Goal: Navigation & Orientation: Find specific page/section

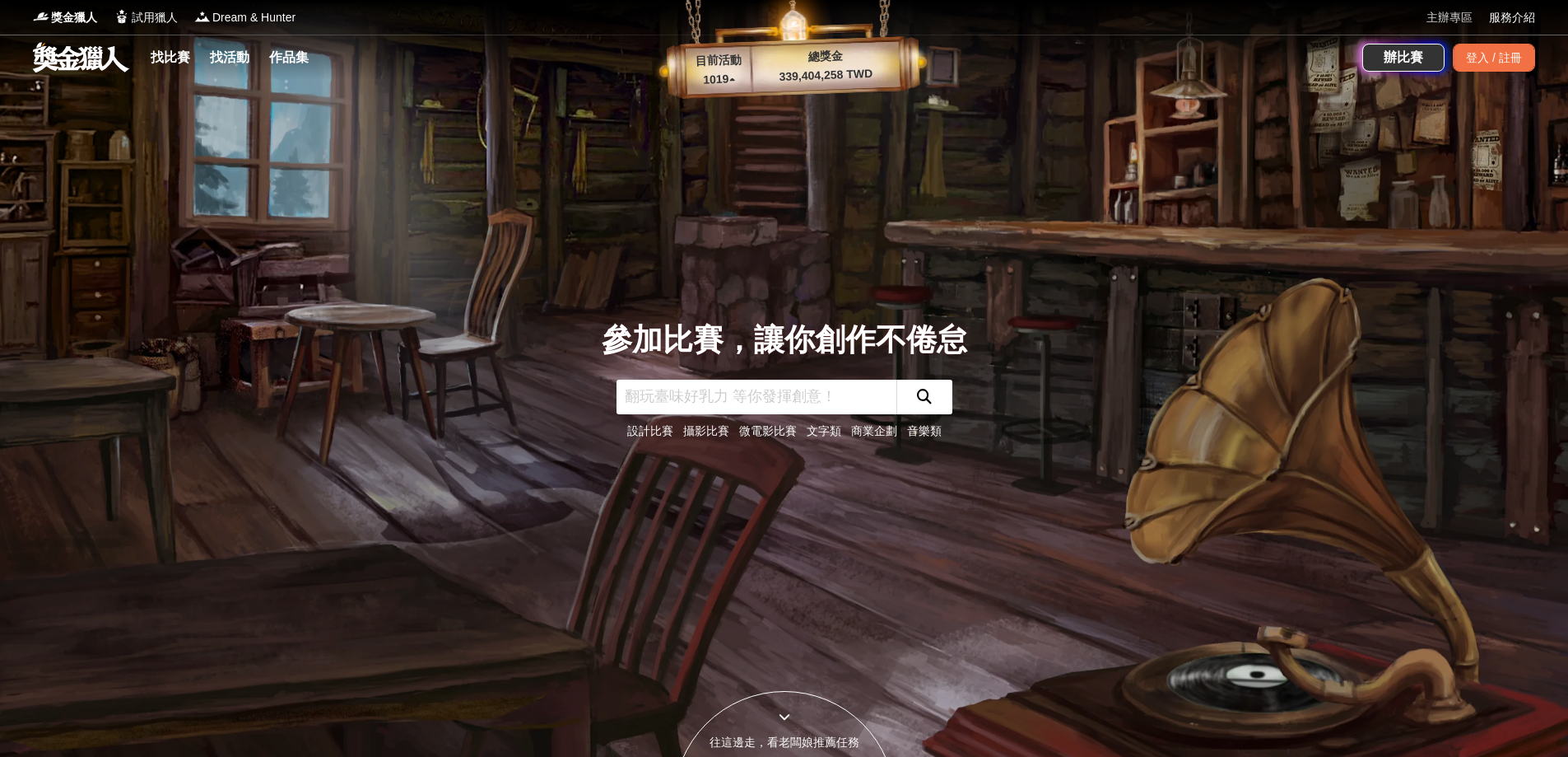
click at [1459, 17] on link "主辦專區" at bounding box center [1449, 17] width 46 height 17
click at [1483, 57] on div "登入 / 註冊" at bounding box center [1494, 57] width 82 height 28
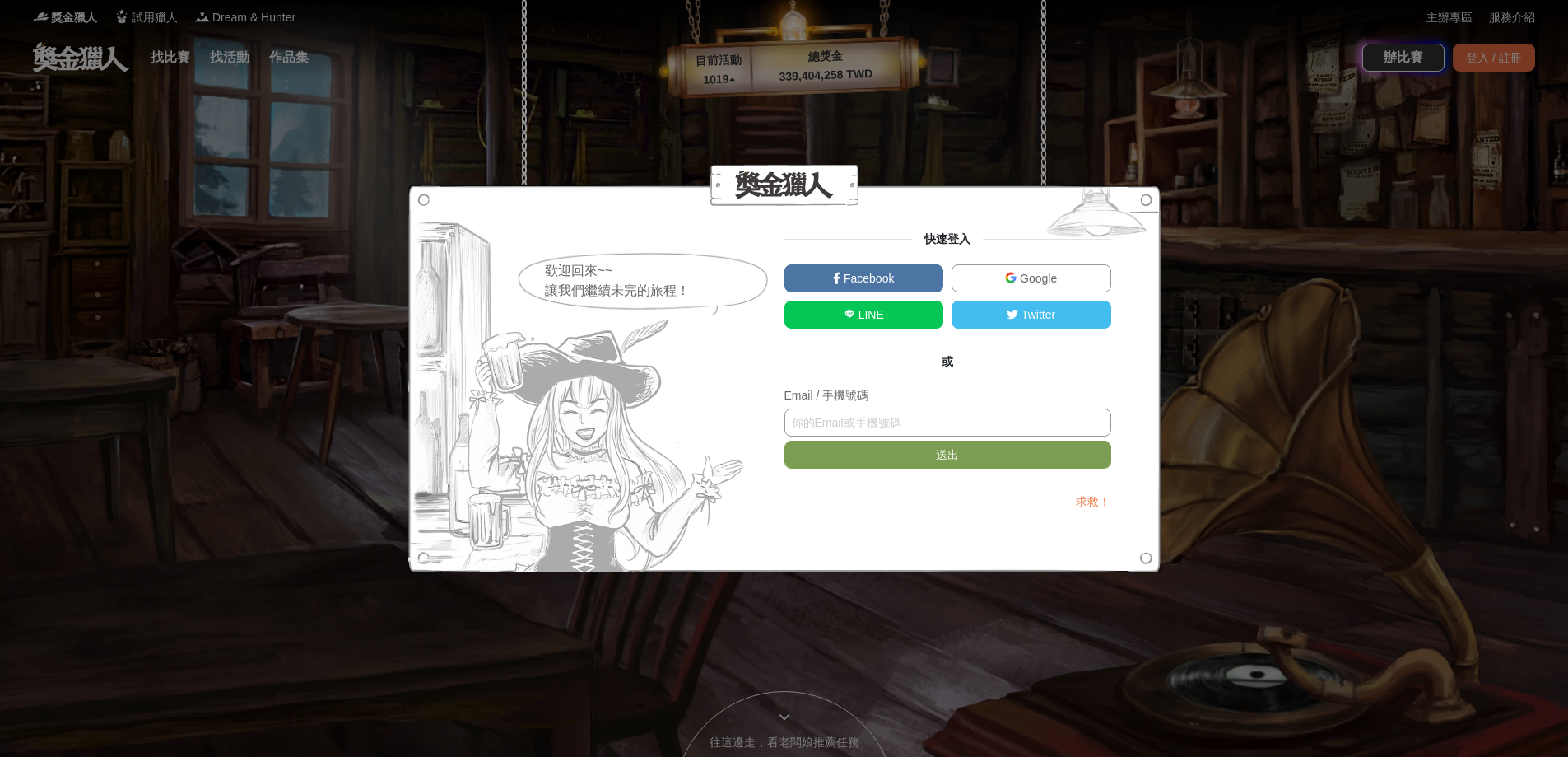
click at [945, 414] on input "text" at bounding box center [948, 422] width 327 height 28
paste input "11094@tyg.com.tw"
type input "11094@tyg.com.tw"
click at [924, 453] on button "送出" at bounding box center [948, 454] width 327 height 28
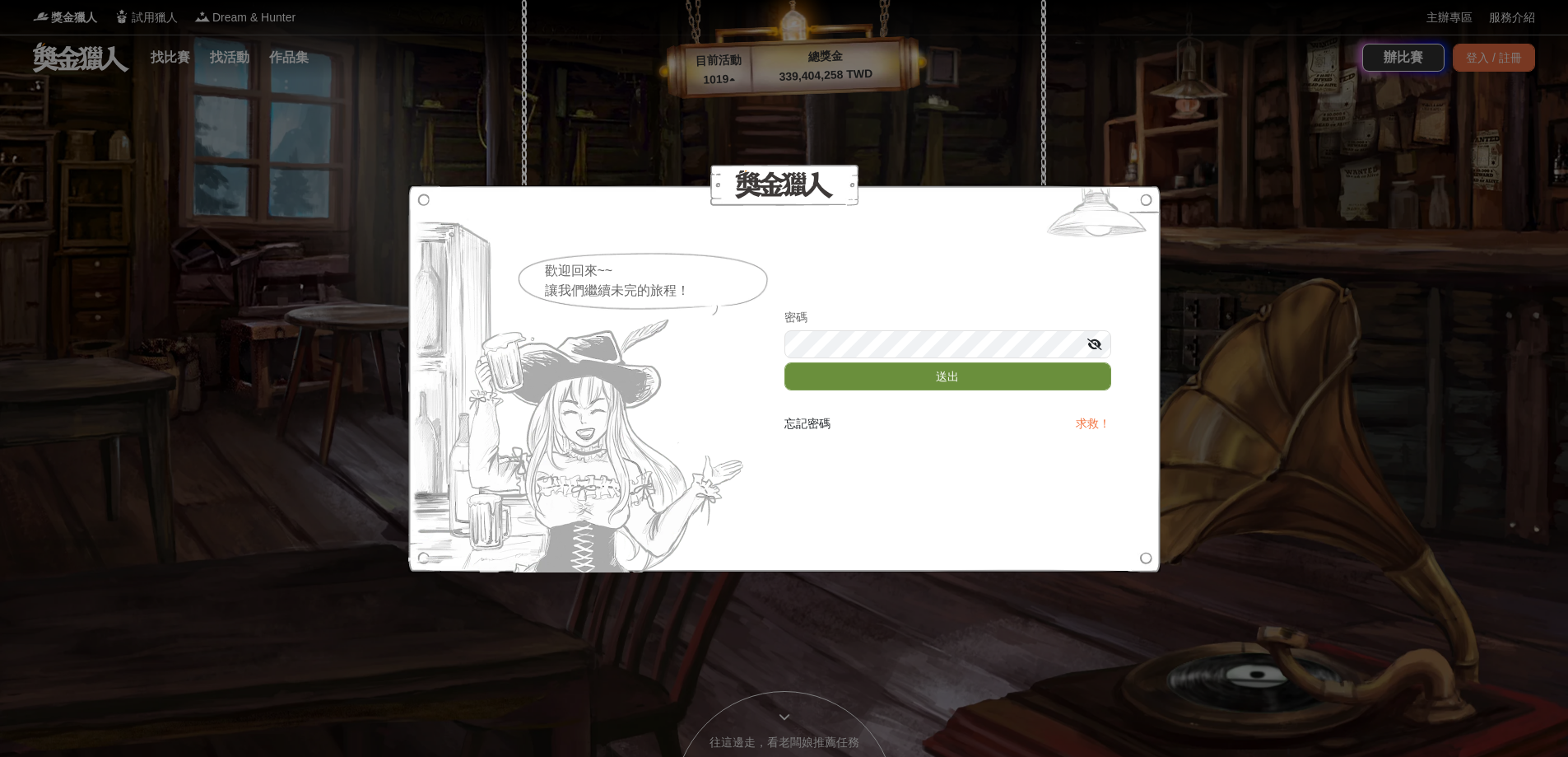
click at [917, 383] on button "送出" at bounding box center [948, 376] width 327 height 28
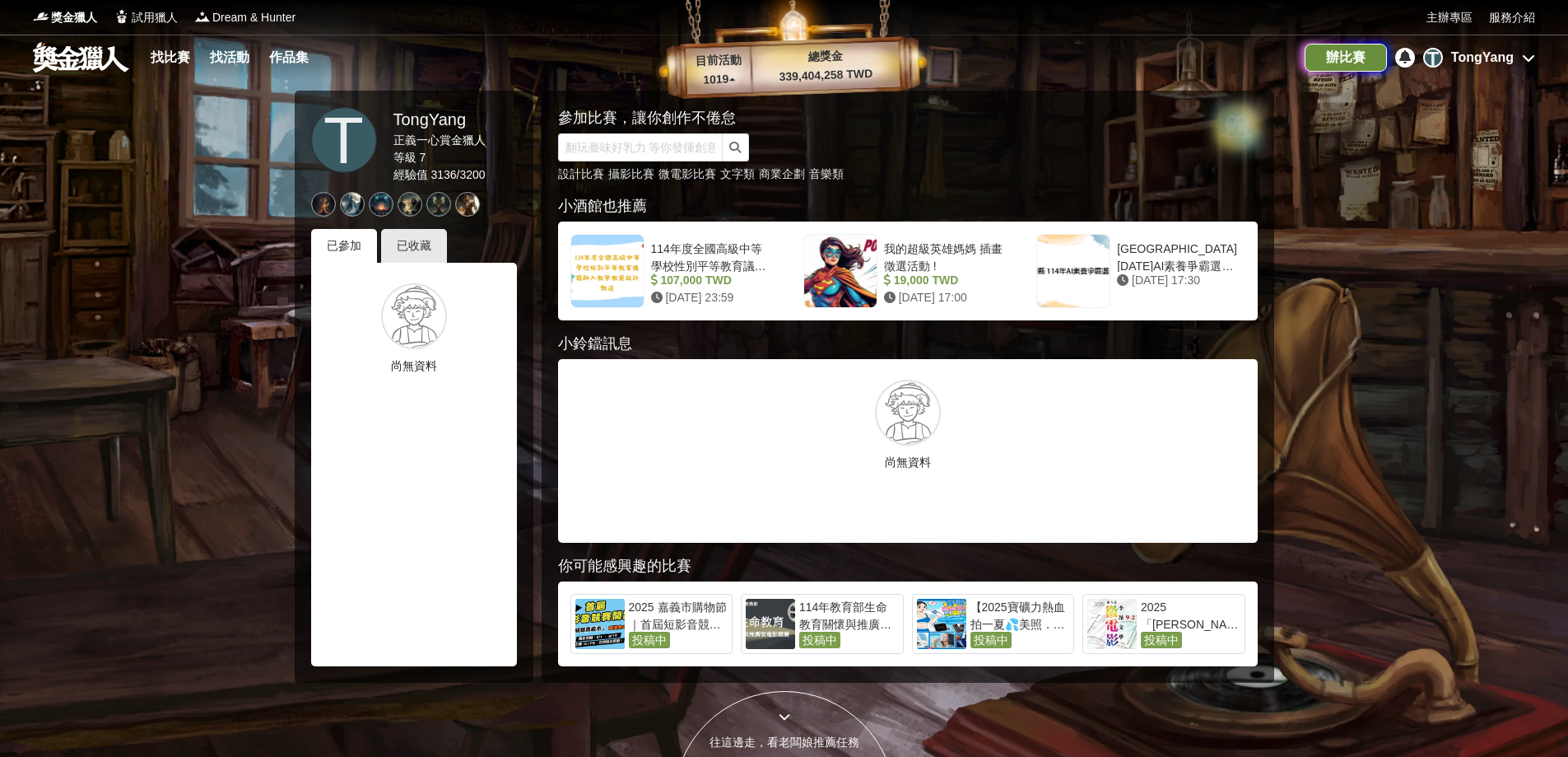
click at [1355, 59] on div "辦比賽" at bounding box center [1346, 57] width 82 height 28
click at [1522, 51] on icon at bounding box center [1529, 58] width 13 height 13
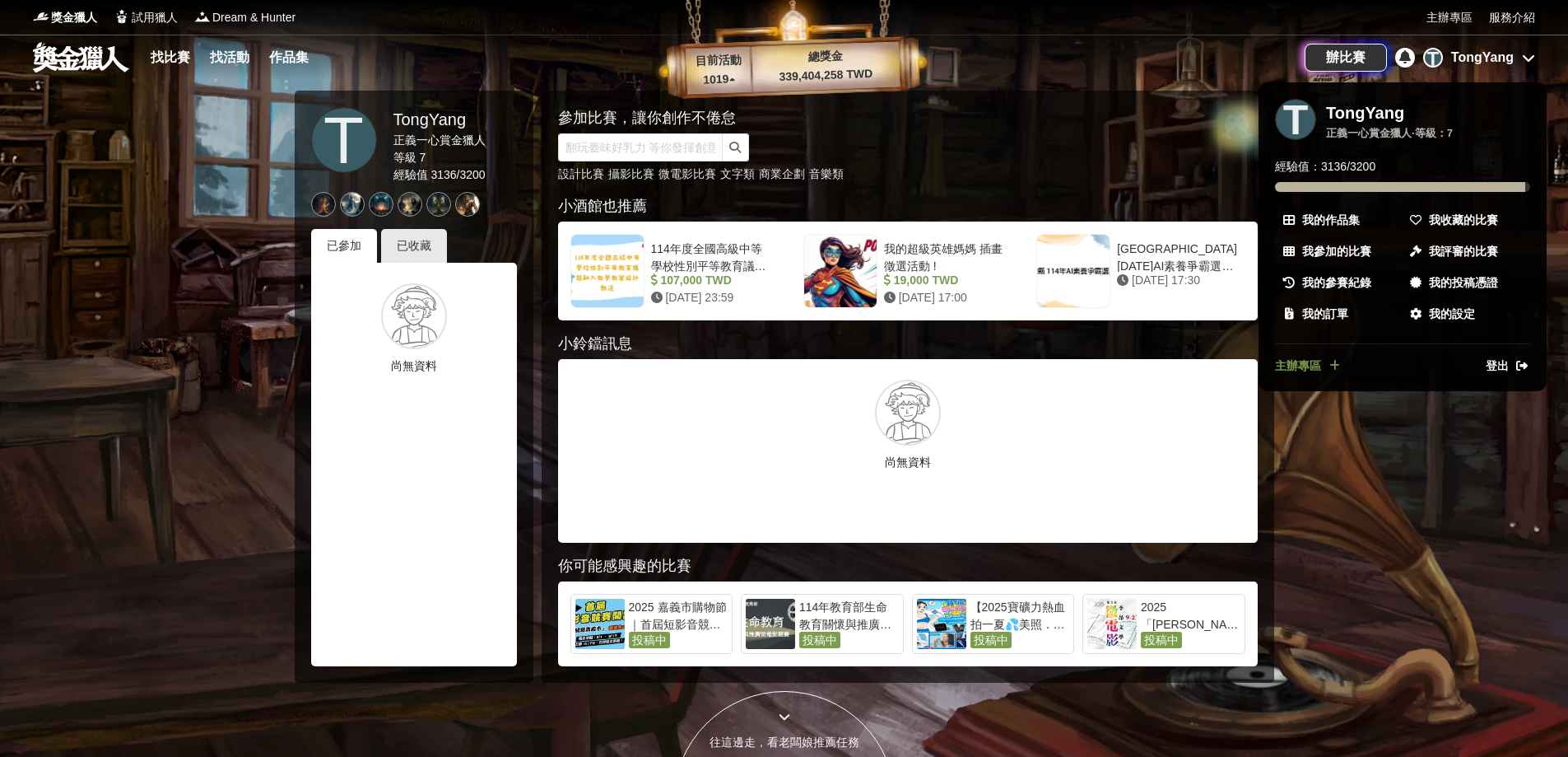
click at [1302, 368] on span "主辦專區" at bounding box center [1298, 366] width 46 height 17
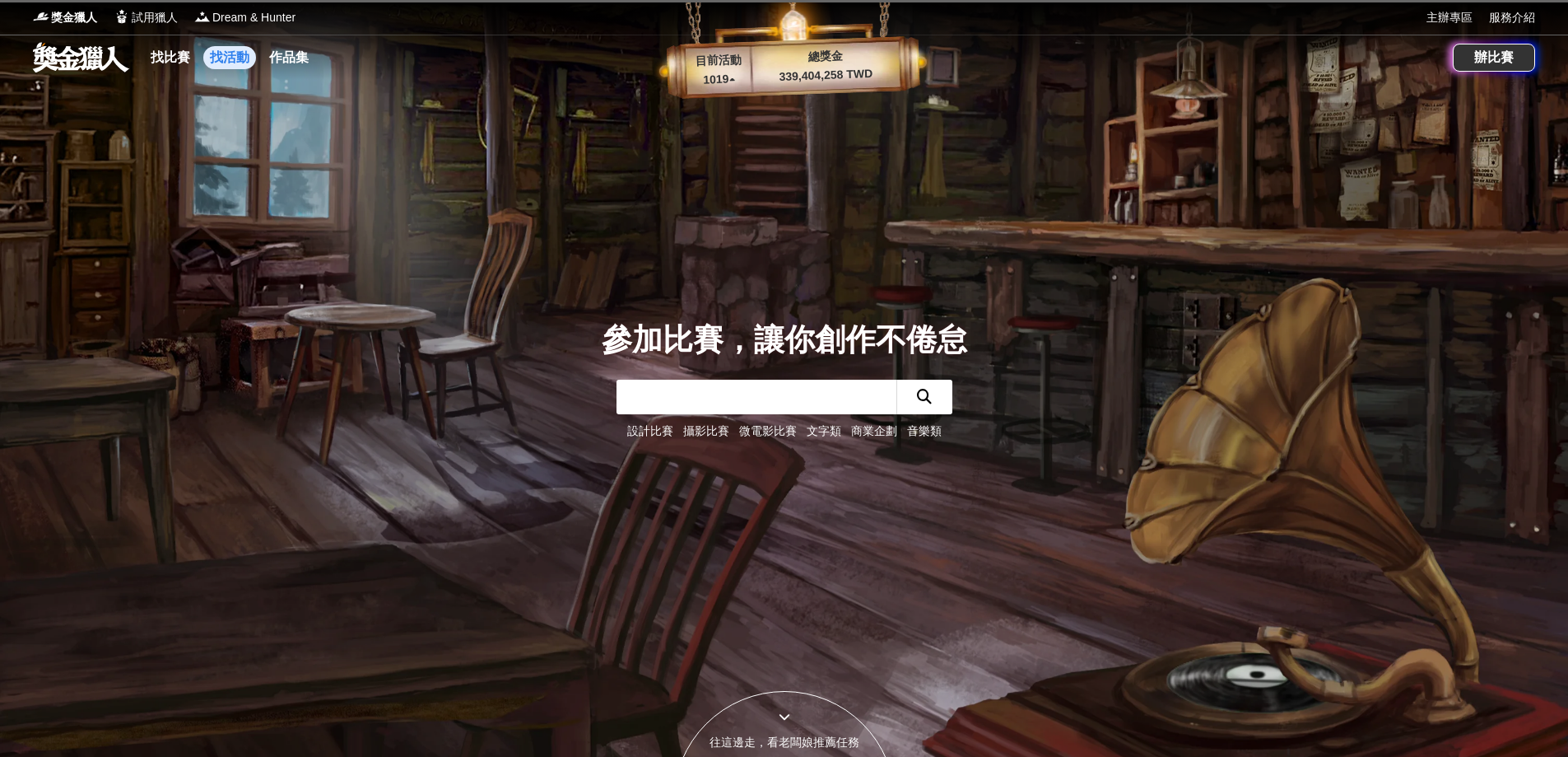
click at [224, 56] on link "找活動" at bounding box center [229, 58] width 53 height 23
click at [65, 11] on span "獎金獵人" at bounding box center [74, 17] width 46 height 17
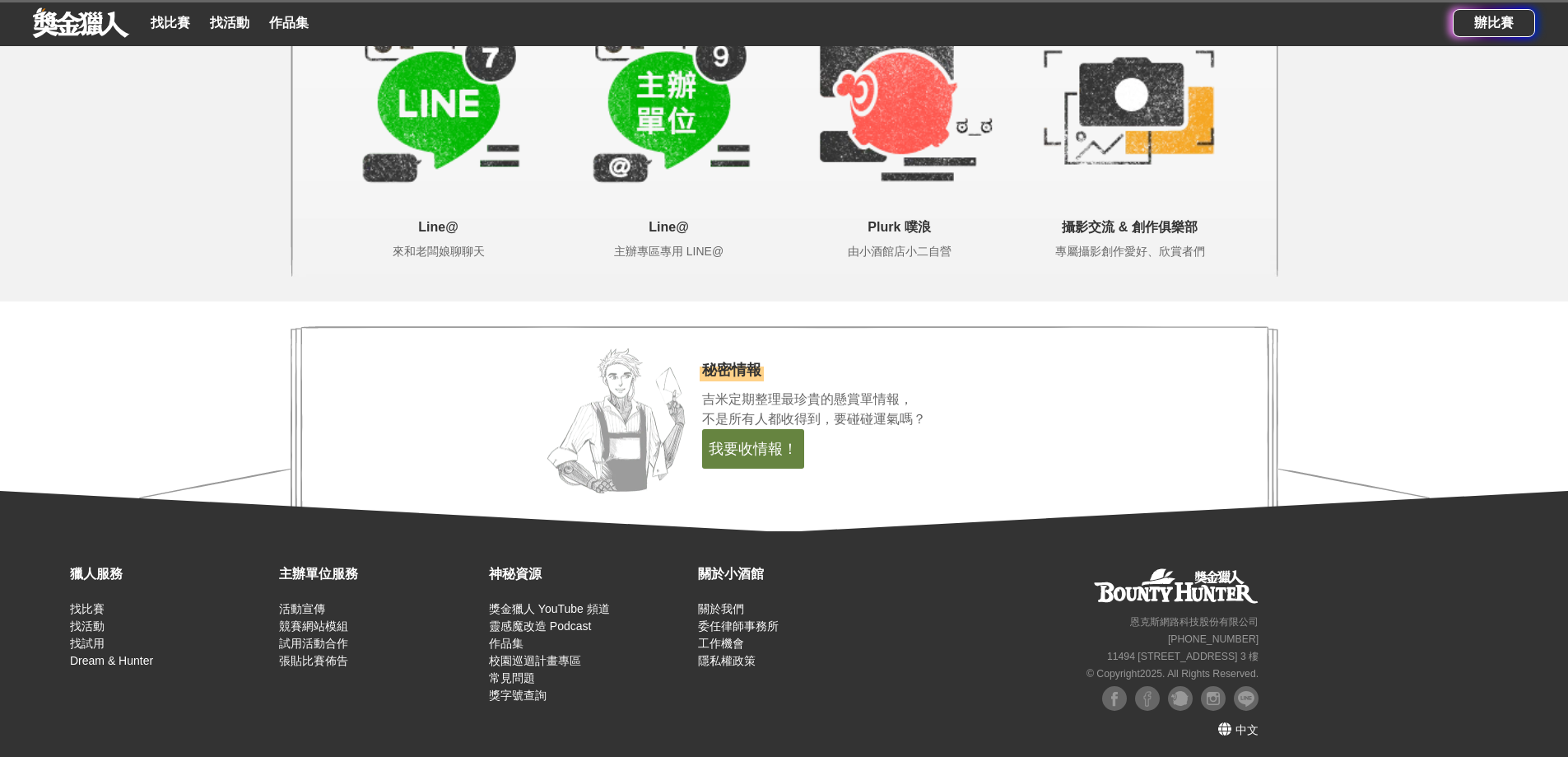
scroll to position [3176, 0]
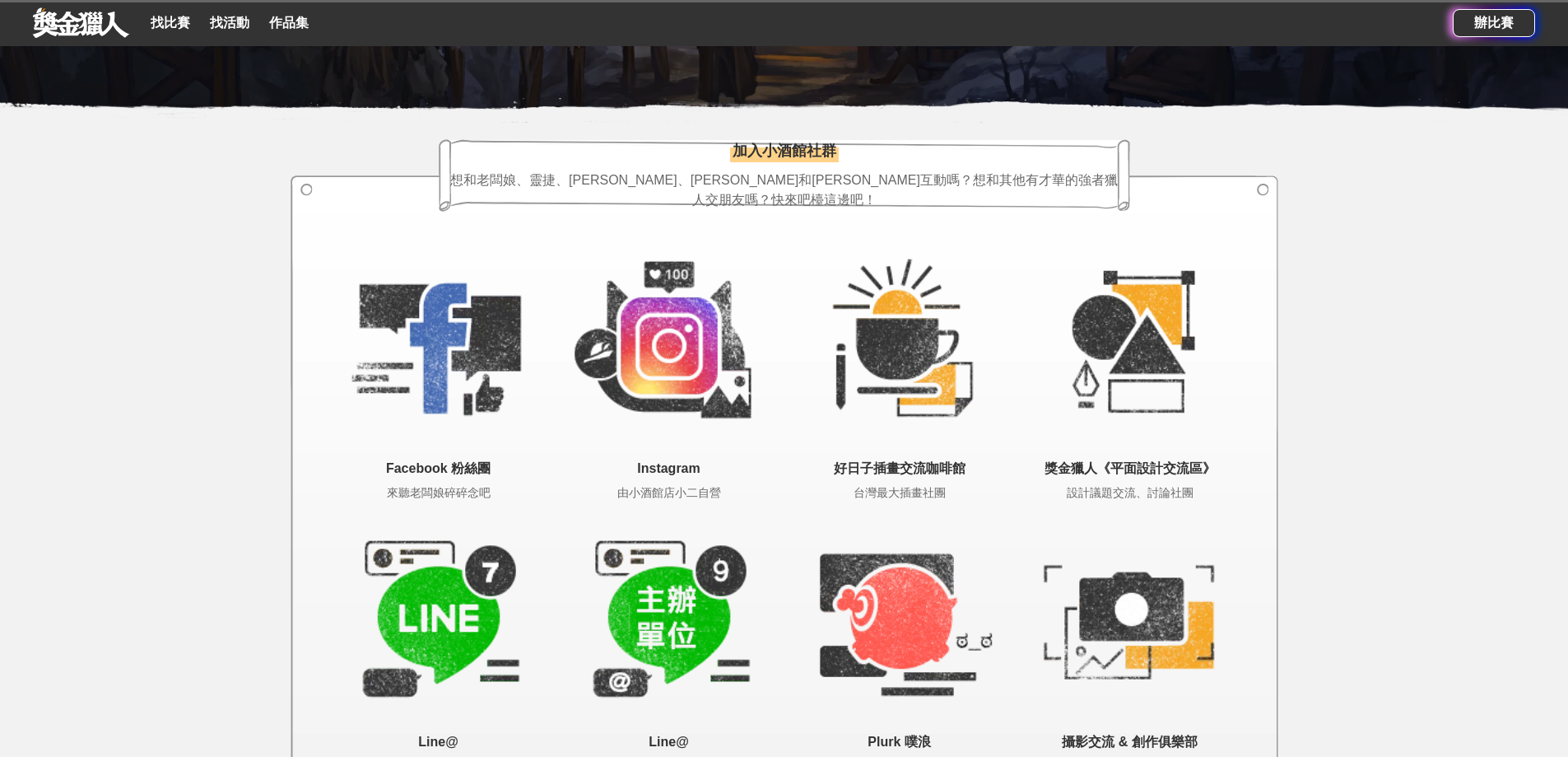
scroll to position [2405, 0]
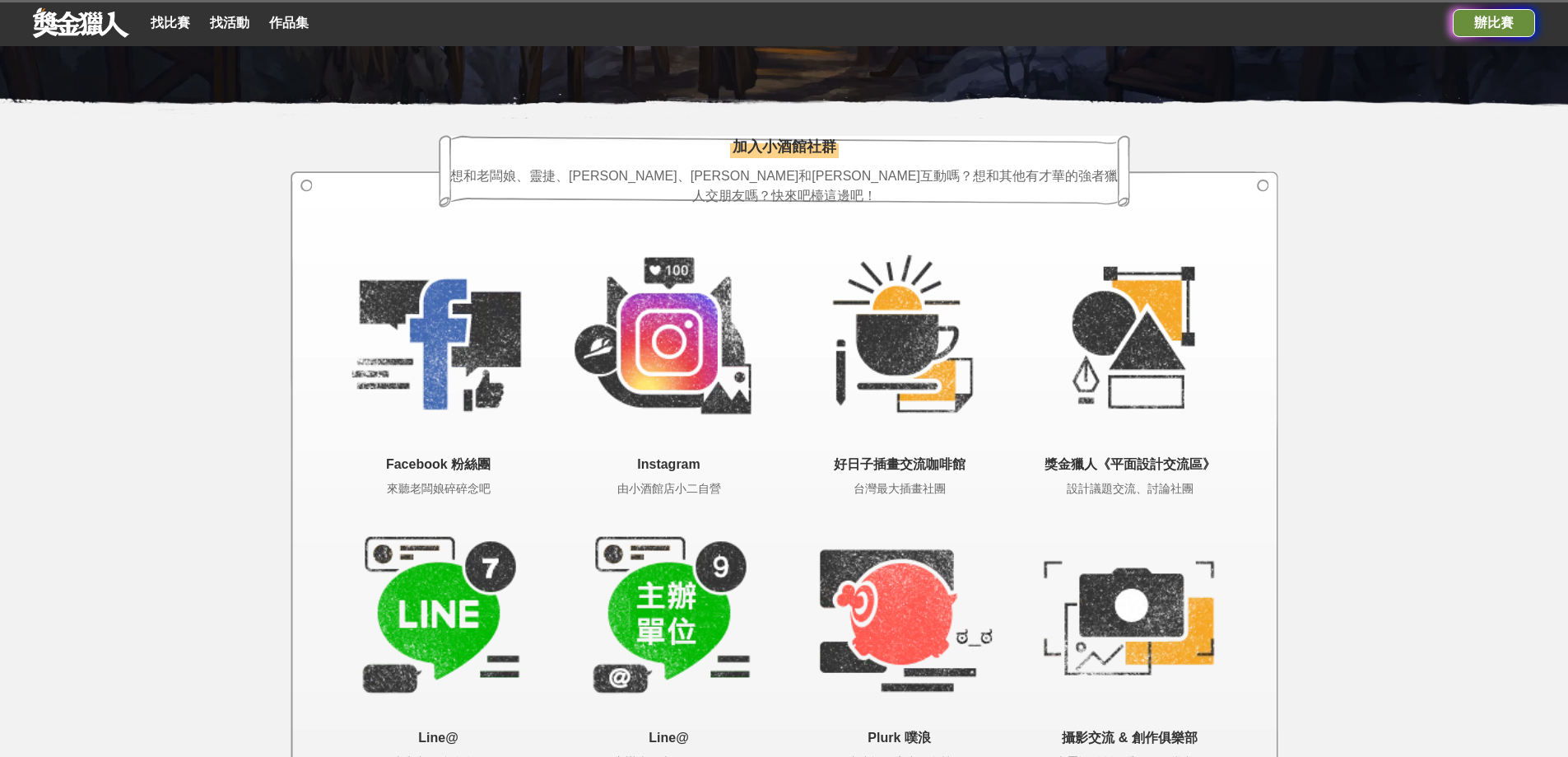
click at [1489, 24] on div "辦比賽" at bounding box center [1494, 22] width 82 height 28
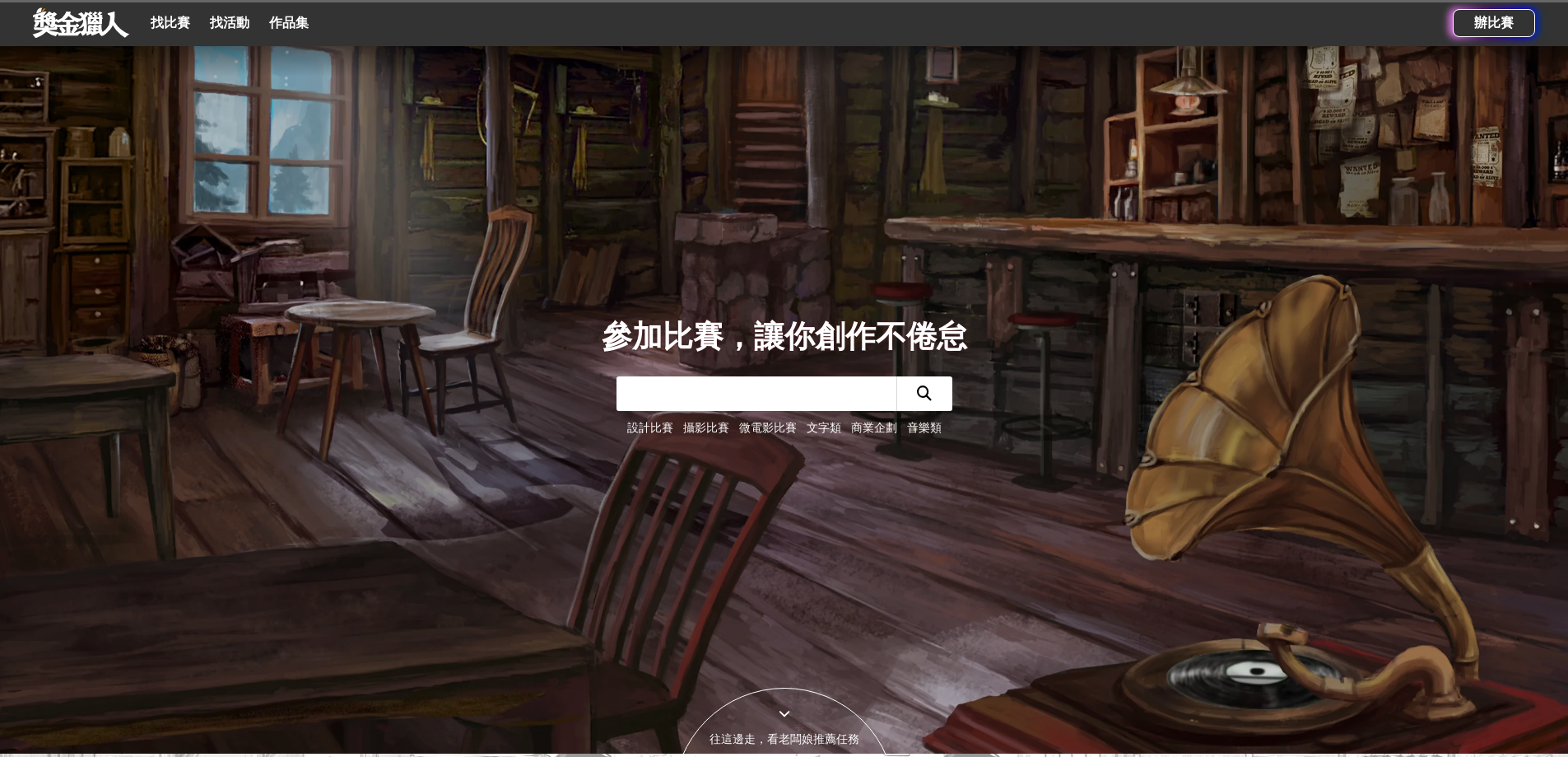
scroll to position [0, 0]
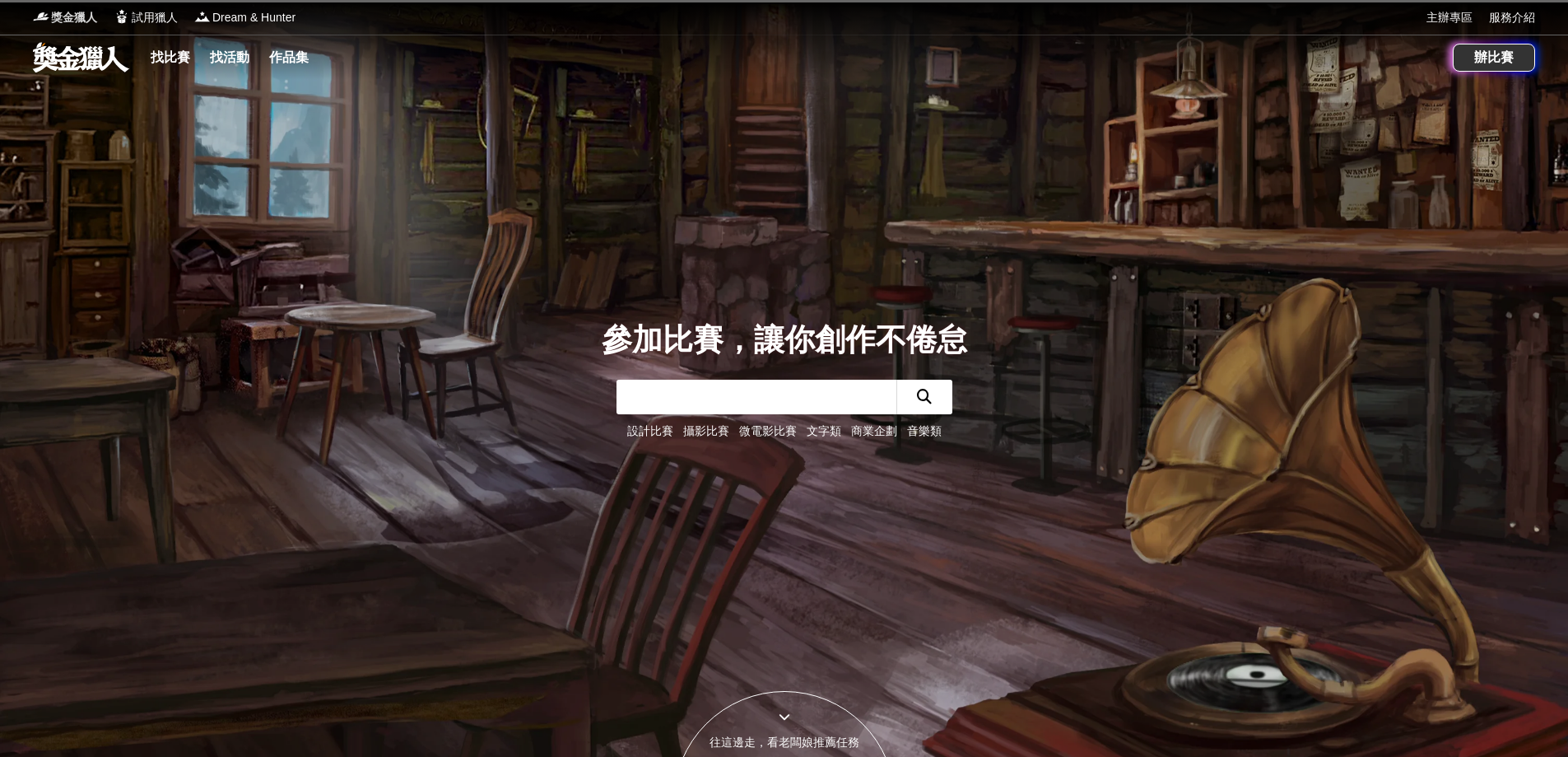
click at [77, 12] on span "獎金獵人" at bounding box center [74, 17] width 46 height 17
